Goal: Task Accomplishment & Management: Use online tool/utility

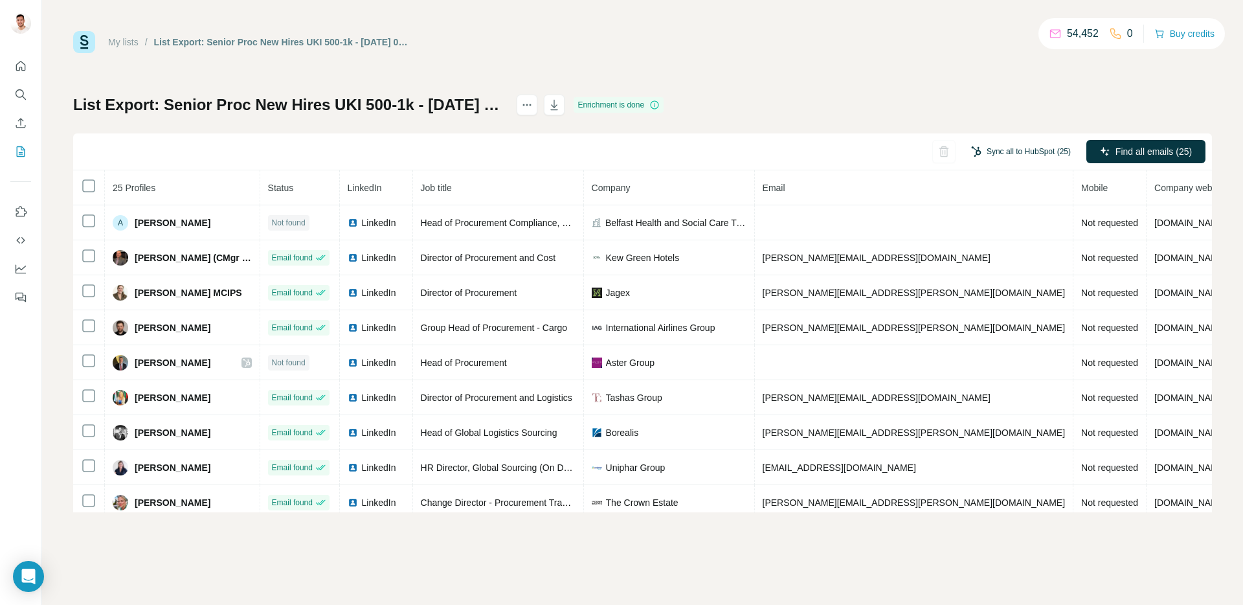
click at [1003, 155] on button "Sync all to HubSpot (25)" at bounding box center [1021, 151] width 118 height 19
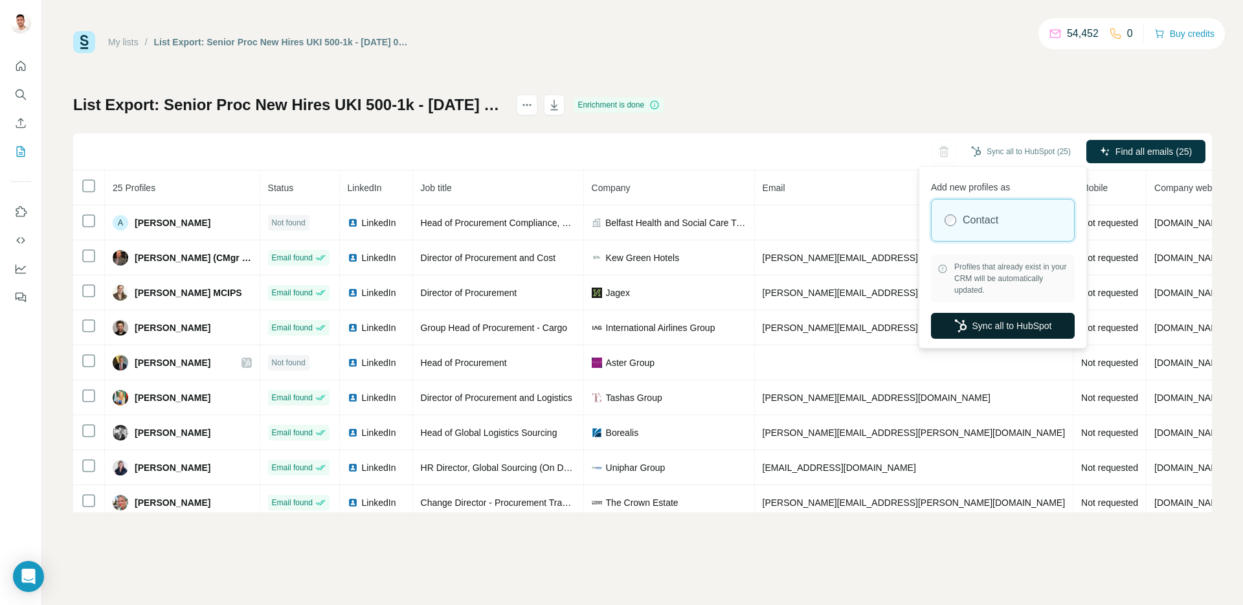
click at [992, 334] on button "Sync all to HubSpot" at bounding box center [1003, 326] width 144 height 26
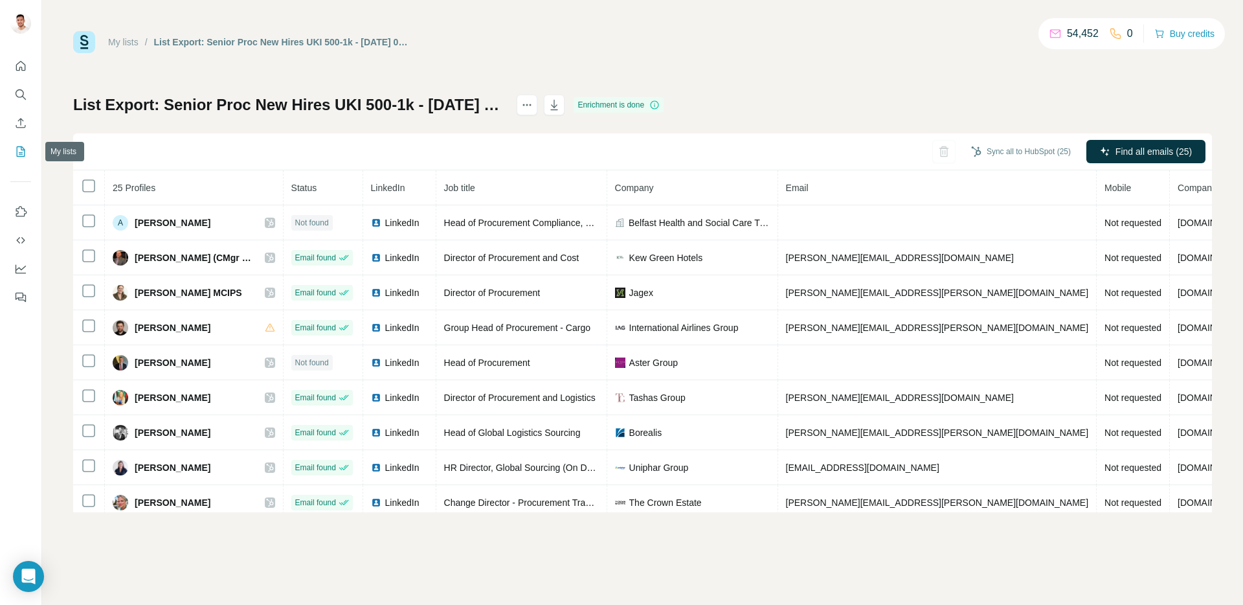
click at [27, 150] on icon "My lists" at bounding box center [20, 151] width 13 height 13
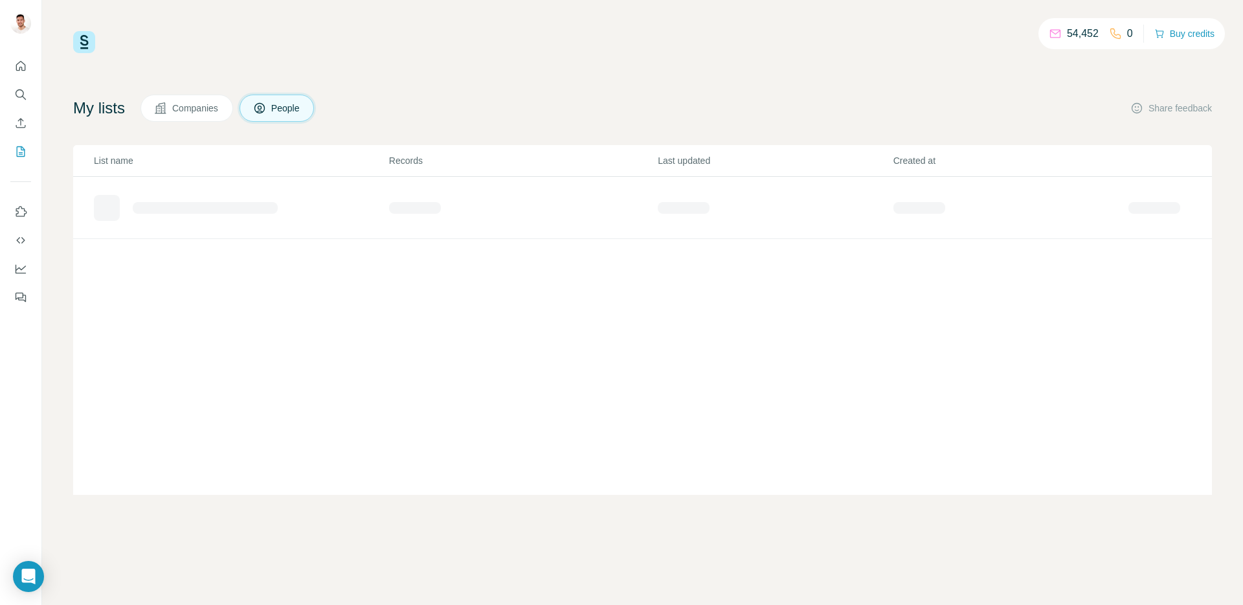
click at [491, 56] on div "54,452 0 Buy credits My lists Companies People Share feedback List name Records…" at bounding box center [642, 262] width 1139 height 463
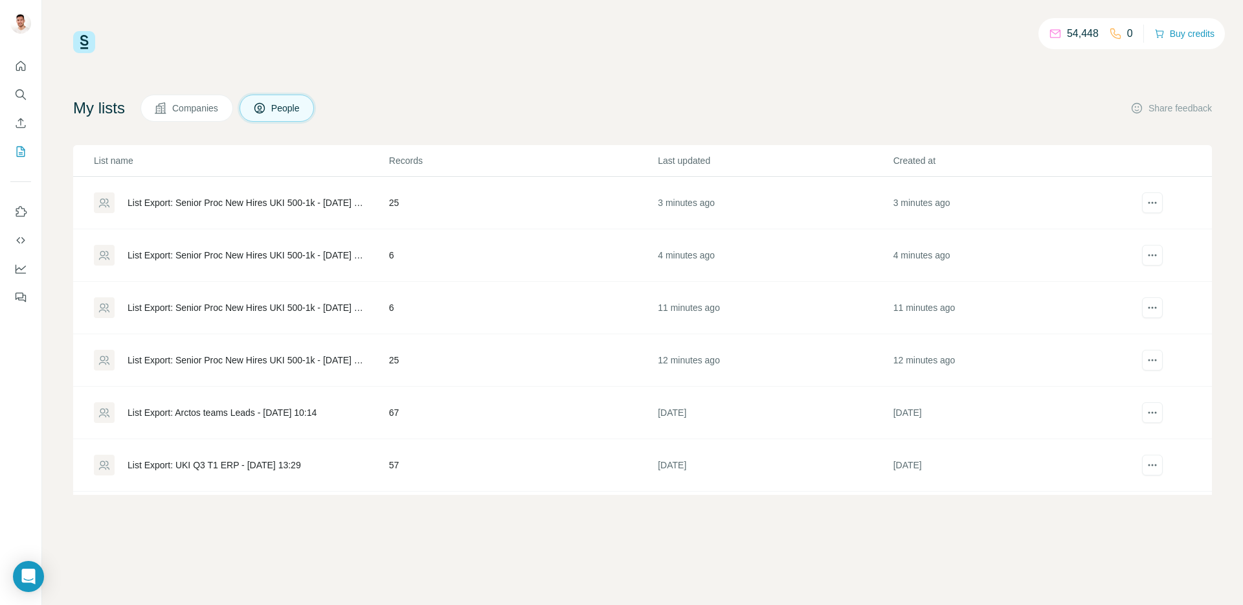
click at [267, 257] on div "List Export: Senior Proc New Hires UKI 500-1k - [DATE] 09:07" at bounding box center [248, 255] width 240 height 13
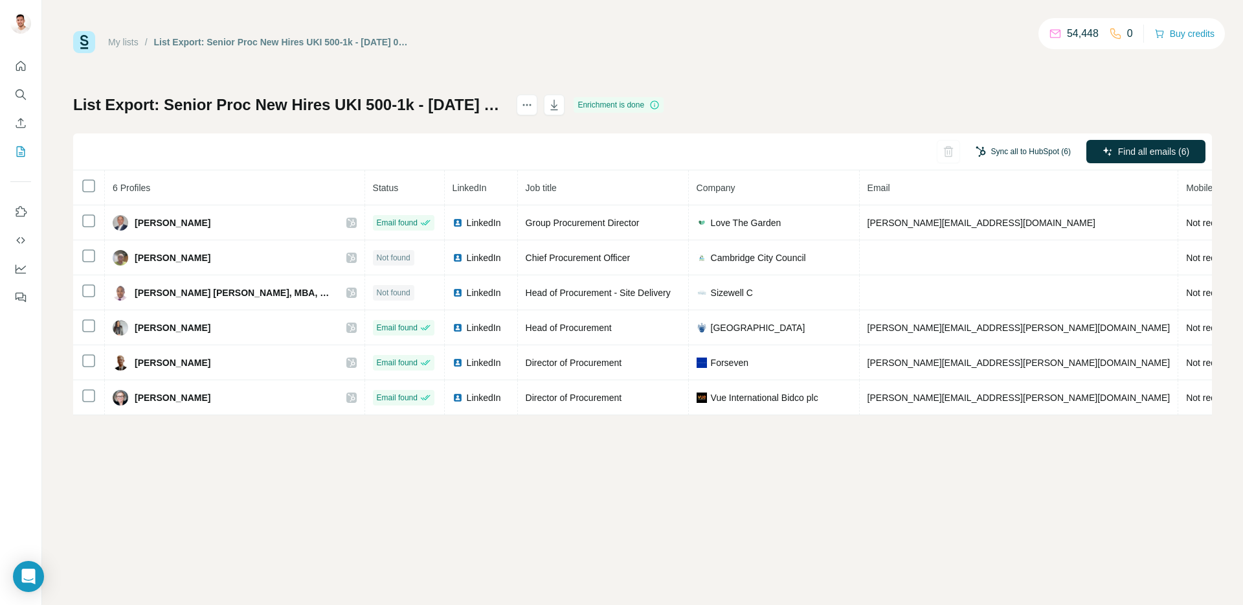
click at [1012, 149] on button "Sync all to HubSpot (6)" at bounding box center [1022, 151] width 113 height 19
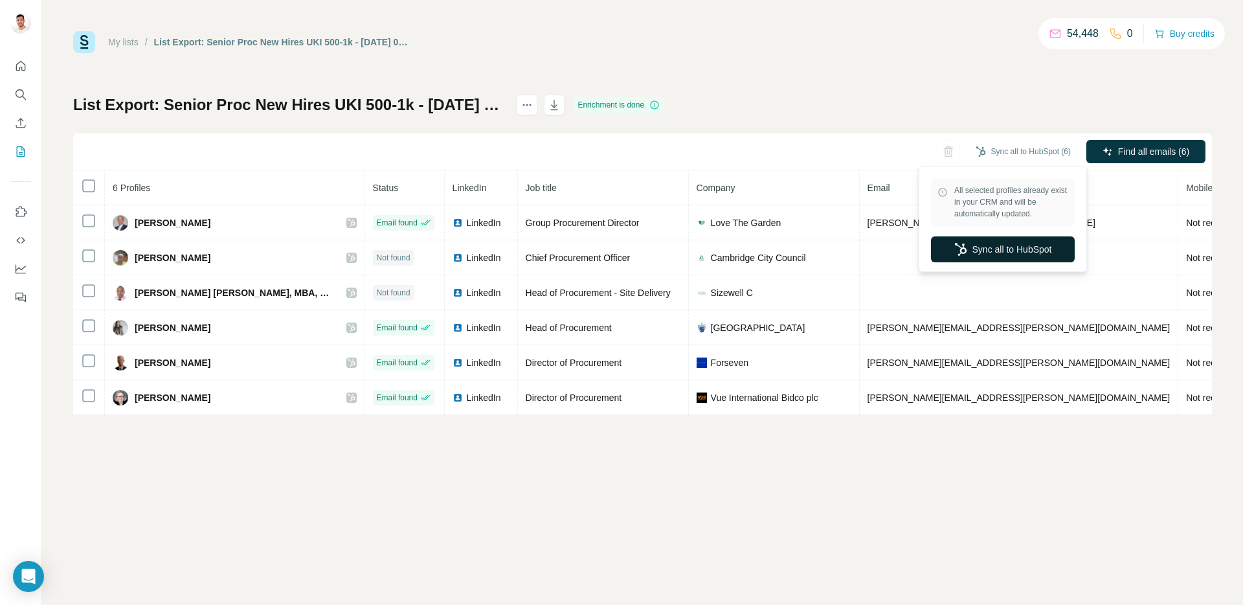
click at [1023, 247] on button "Sync all to HubSpot" at bounding box center [1003, 249] width 144 height 26
